Goal: Task Accomplishment & Management: Complete application form

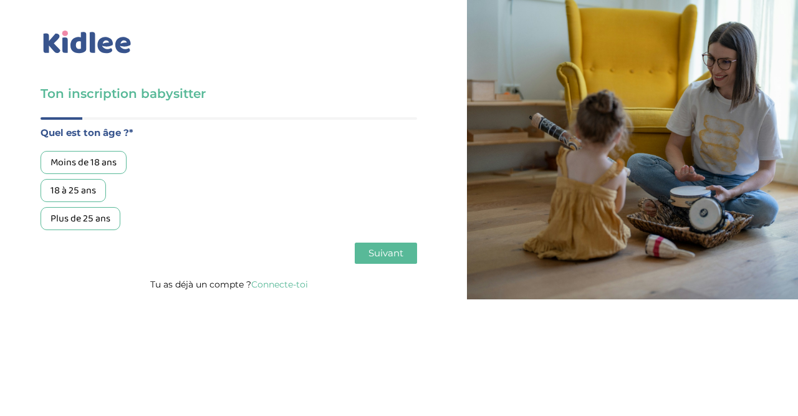
click at [94, 162] on div "Moins de 18 ans" at bounding box center [84, 162] width 86 height 23
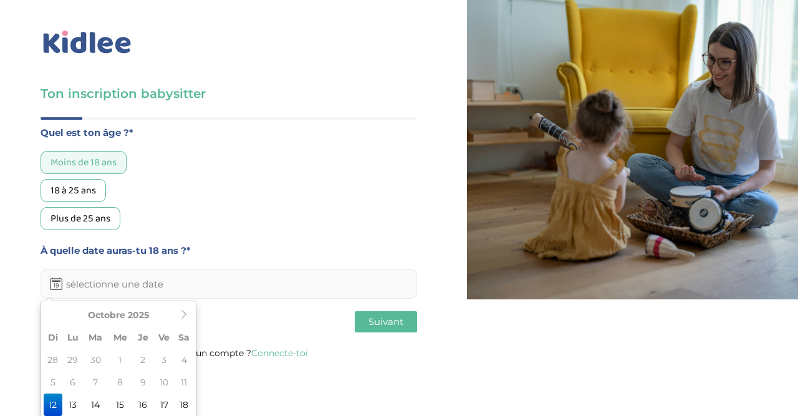
click at [185, 282] on input "text" at bounding box center [229, 284] width 376 height 30
click at [188, 315] on icon at bounding box center [183, 314] width 9 height 9
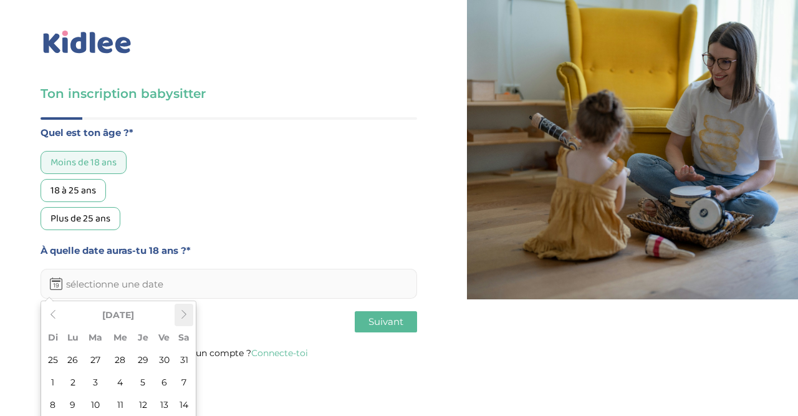
click at [188, 315] on icon at bounding box center [183, 314] width 9 height 9
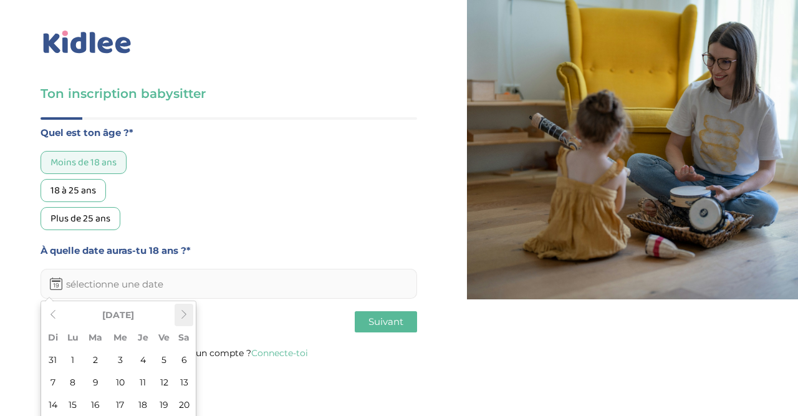
click at [188, 315] on icon at bounding box center [183, 314] width 9 height 9
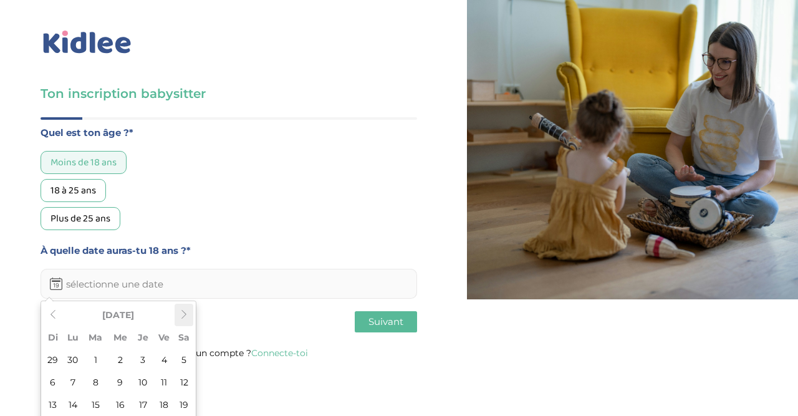
click at [188, 315] on icon at bounding box center [183, 314] width 9 height 9
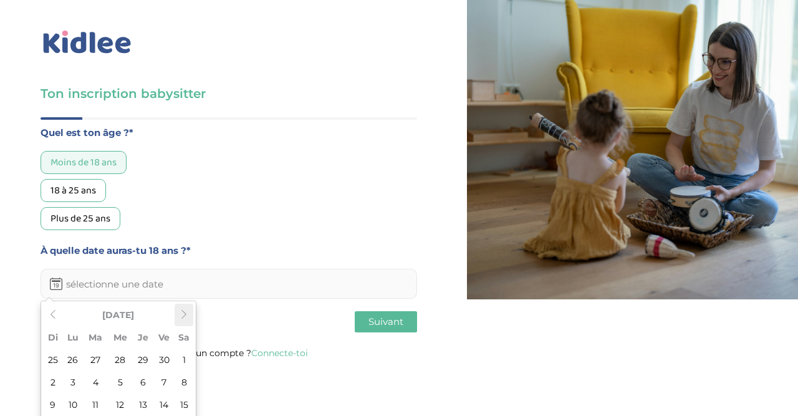
click at [188, 315] on icon at bounding box center [183, 314] width 9 height 9
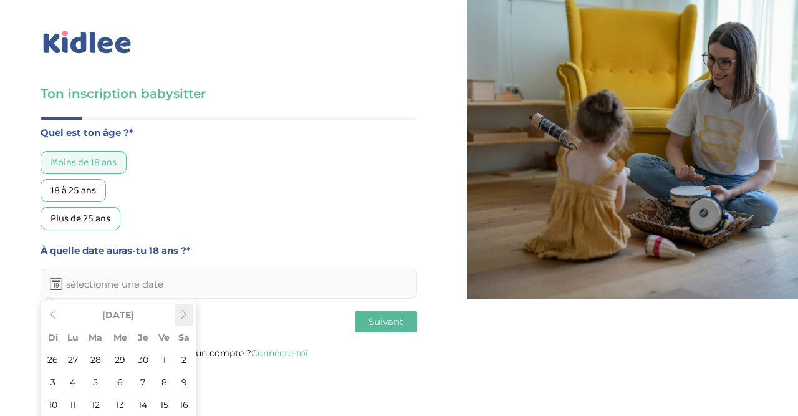
click at [188, 315] on icon at bounding box center [183, 314] width 9 height 9
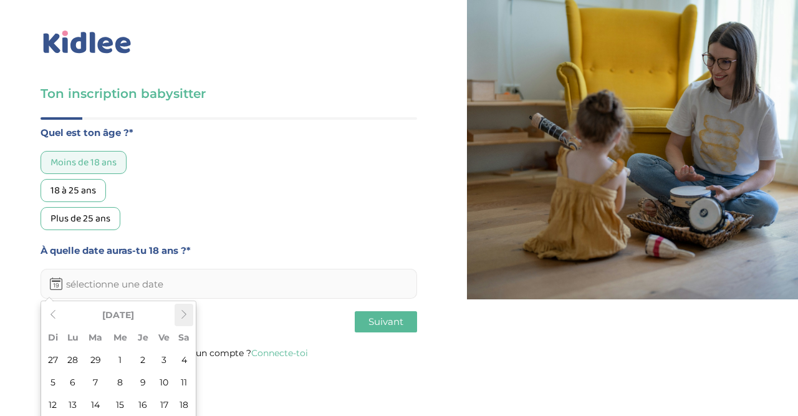
click at [188, 315] on icon at bounding box center [183, 314] width 9 height 9
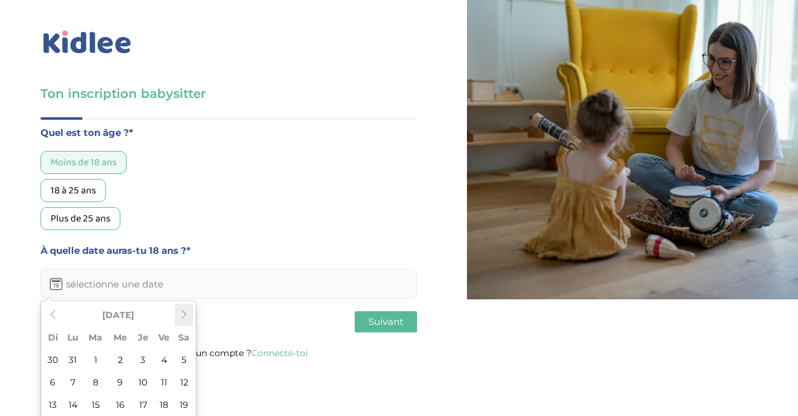
click at [188, 316] on icon at bounding box center [183, 314] width 9 height 9
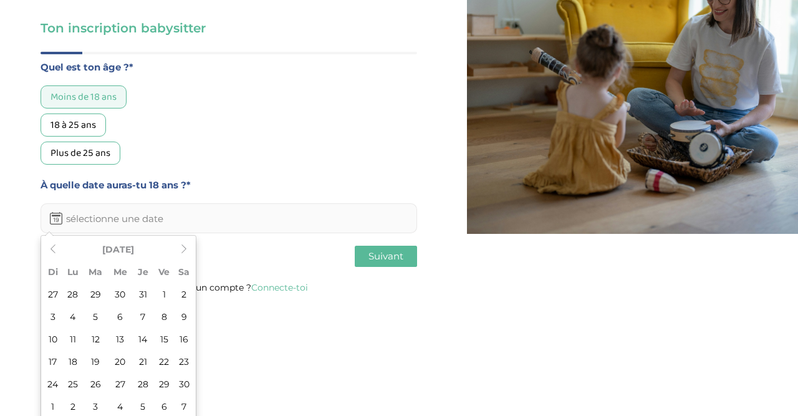
scroll to position [70, 0]
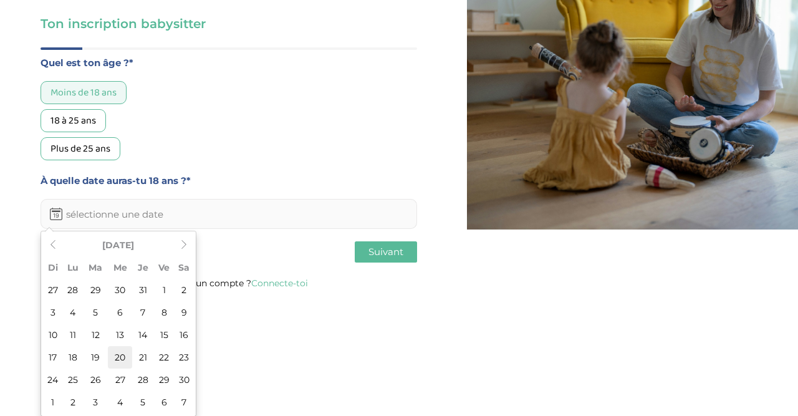
click at [119, 356] on td "20" at bounding box center [120, 357] width 24 height 22
type input "[DATE]"
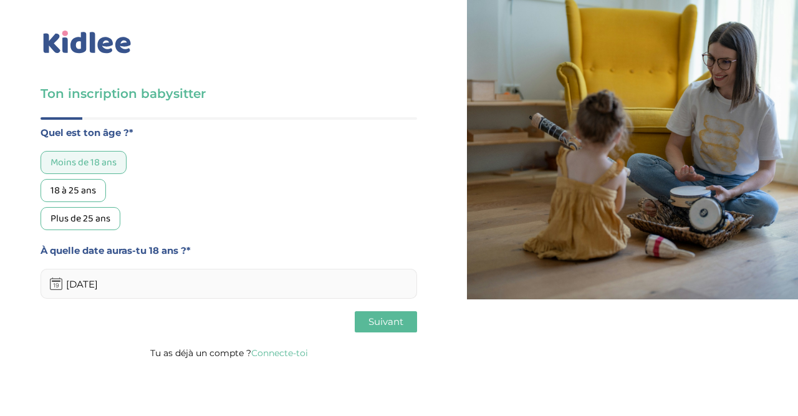
scroll to position [0, 0]
click at [372, 318] on span "Suivant" at bounding box center [385, 321] width 35 height 12
